Goal: Ask a question

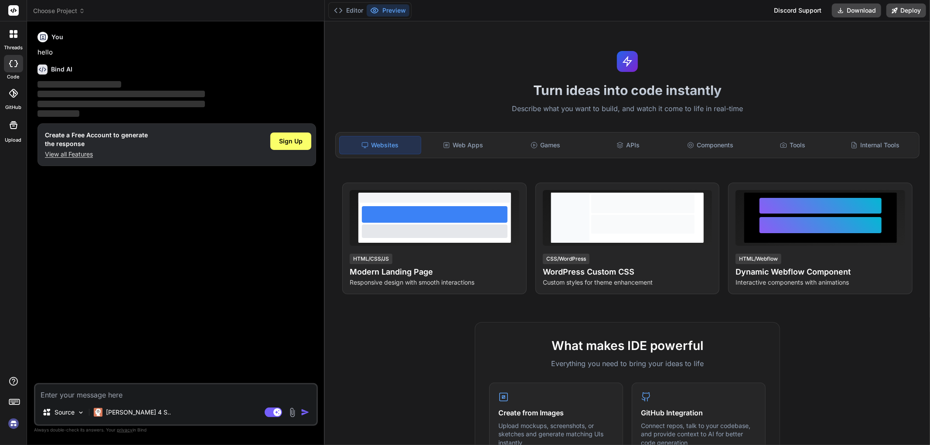
type textarea "x"
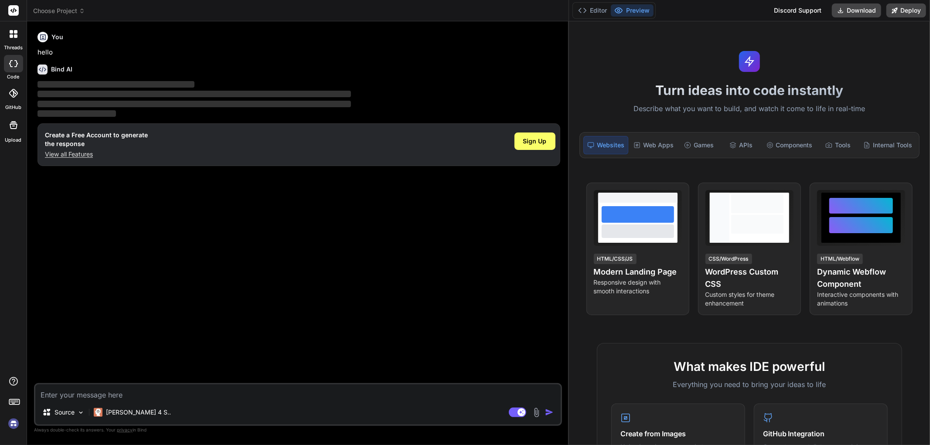
drag, startPoint x: 324, startPoint y: 74, endPoint x: 929, endPoint y: 72, distance: 605.1
click at [929, 72] on div "Choose Project Created with Pixso. Bind AI Web Search Created with Pixso. Code …" at bounding box center [478, 222] width 903 height 445
drag, startPoint x: 568, startPoint y: 72, endPoint x: 604, endPoint y: 73, distance: 35.8
click at [604, 73] on div "Choose Project Created with Pixso. Bind AI Web Search Created with Pixso. Code …" at bounding box center [478, 222] width 903 height 445
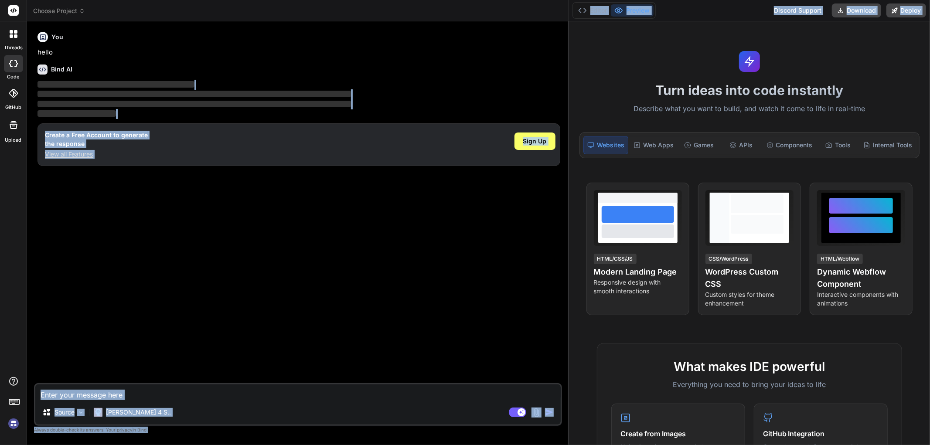
drag, startPoint x: 567, startPoint y: 81, endPoint x: 573, endPoint y: 82, distance: 5.7
click at [573, 82] on div "Choose Project Created with Pixso. Bind AI Web Search Created with Pixso. Code …" at bounding box center [478, 222] width 903 height 445
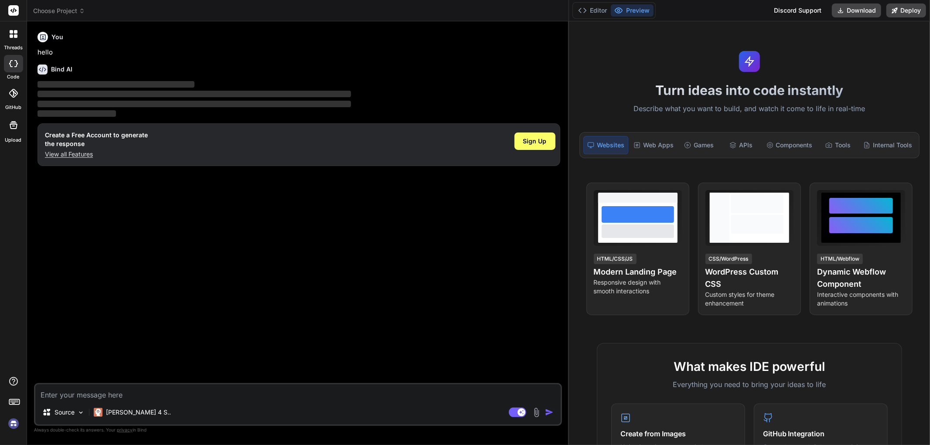
drag, startPoint x: 568, startPoint y: 82, endPoint x: 634, endPoint y: 81, distance: 66.7
click at [634, 81] on div "Choose Project Created with Pixso. Bind AI Web Search Created with Pixso. Code …" at bounding box center [478, 222] width 903 height 445
